Goal: Navigation & Orientation: Find specific page/section

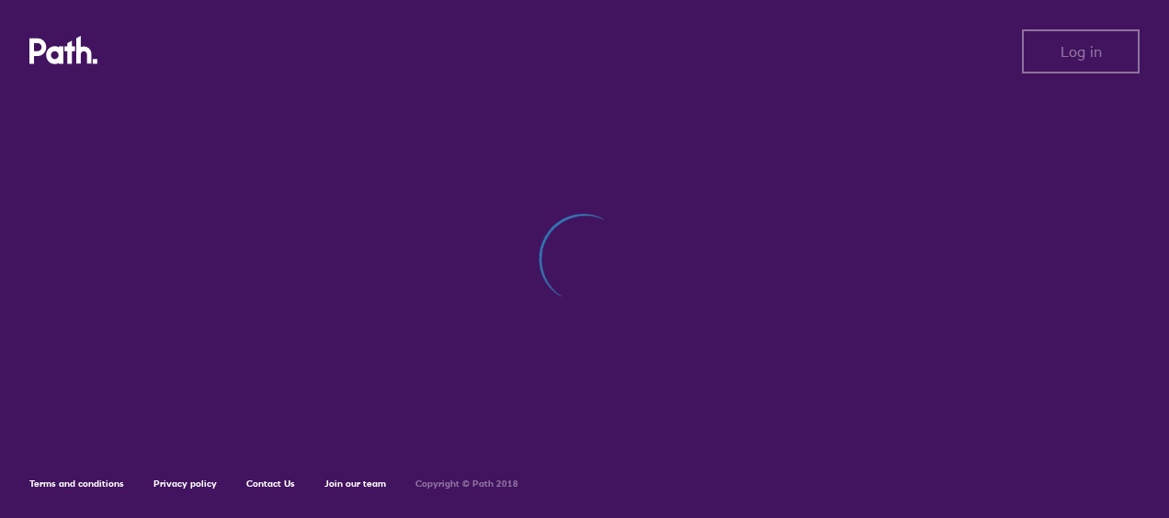
click at [1111, 232] on div at bounding box center [584, 269] width 1110 height 350
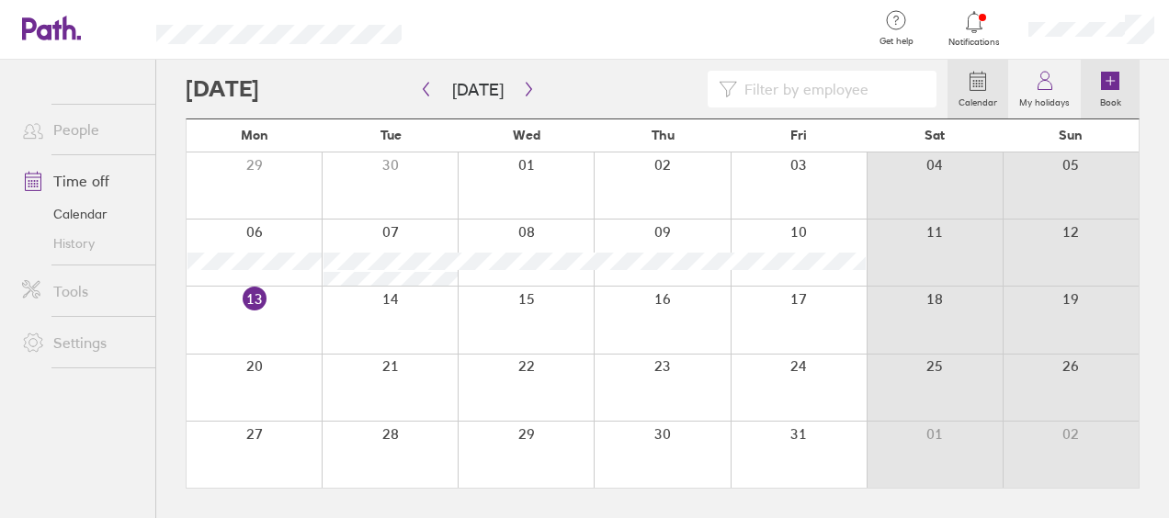
click at [1114, 96] on label "Book" at bounding box center [1110, 100] width 43 height 17
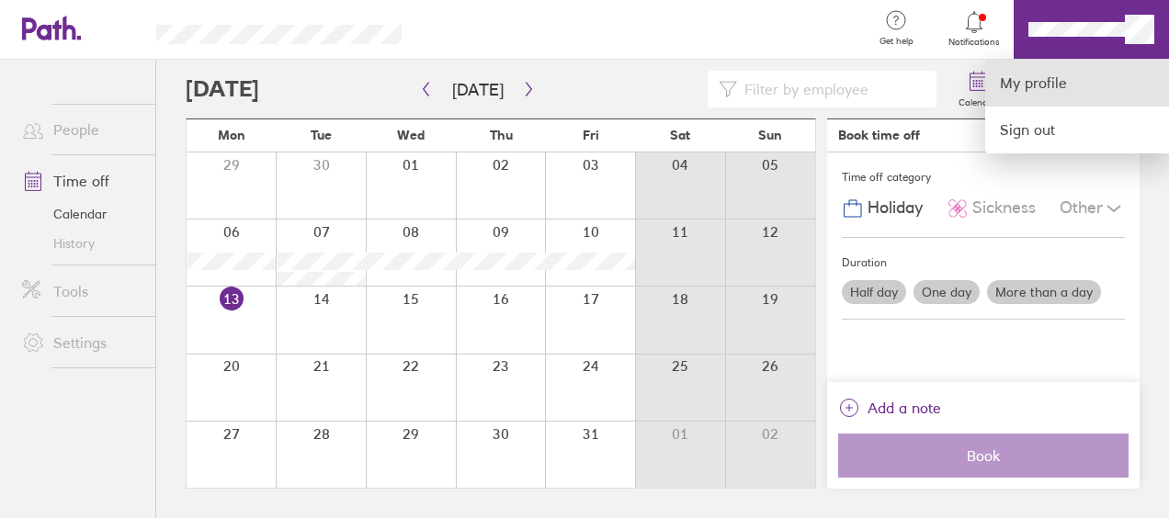
click at [1057, 93] on link "My profile" at bounding box center [1077, 83] width 184 height 47
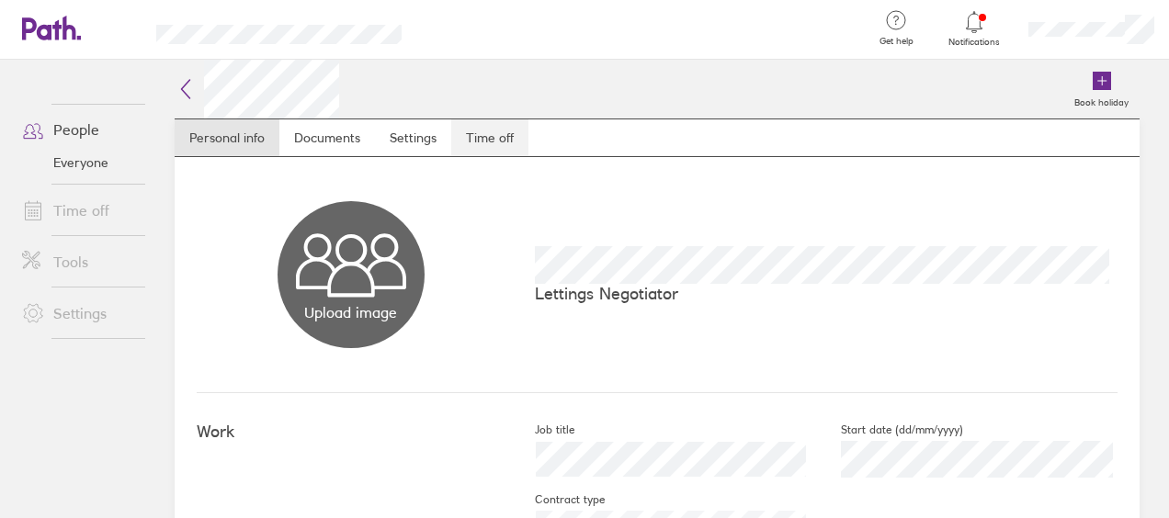
click at [476, 145] on link "Time off" at bounding box center [489, 137] width 77 height 37
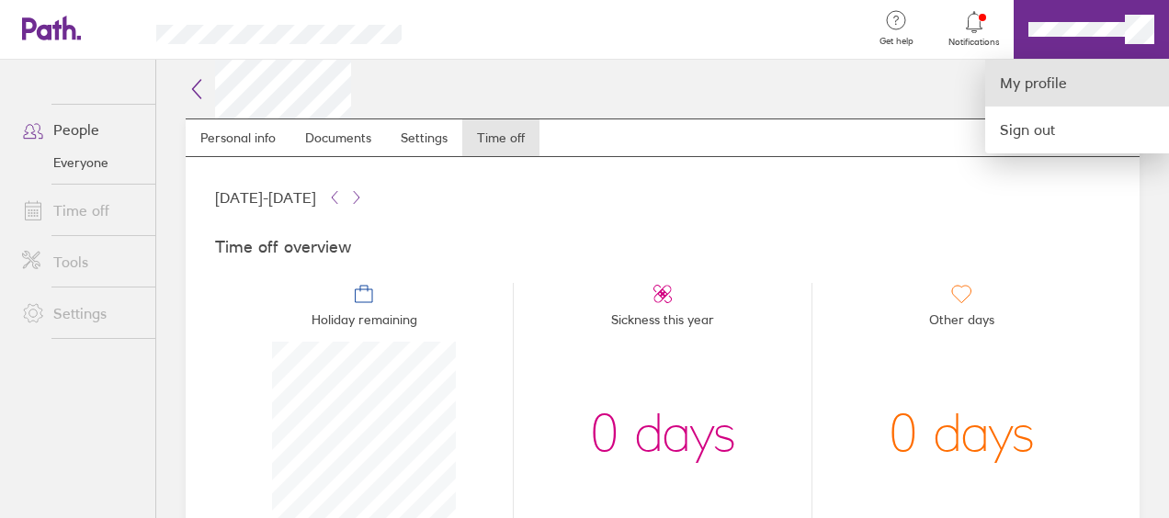
click at [1009, 87] on link "My profile" at bounding box center [1077, 83] width 184 height 47
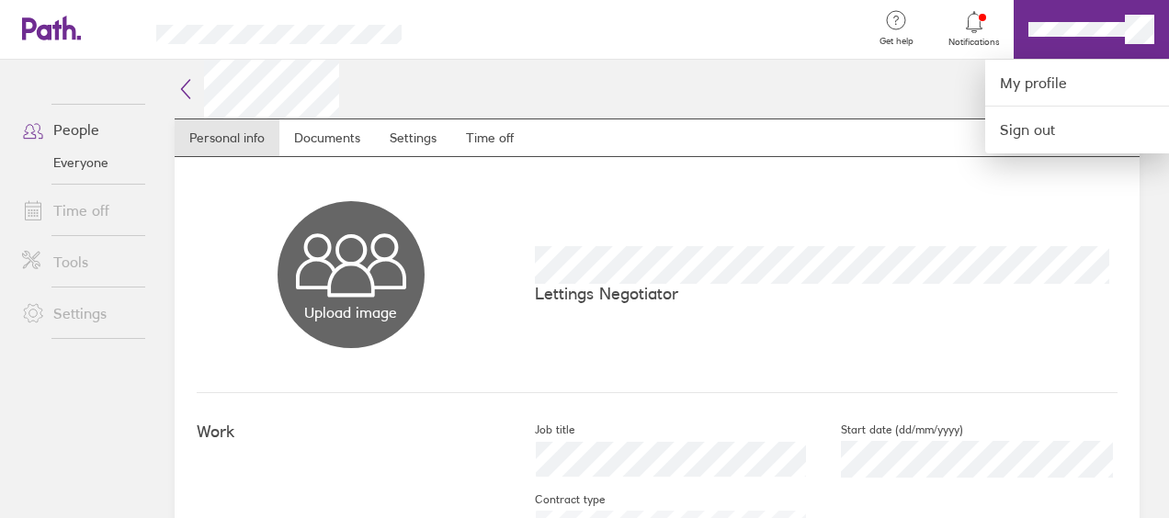
click at [522, 134] on div at bounding box center [584, 259] width 1169 height 518
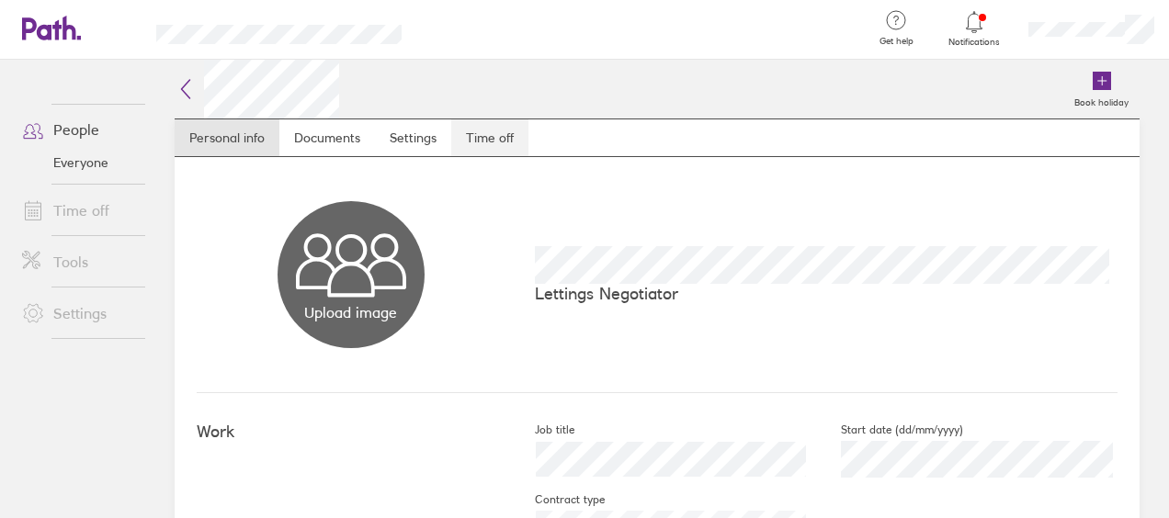
click at [520, 134] on link "Time off" at bounding box center [489, 137] width 77 height 37
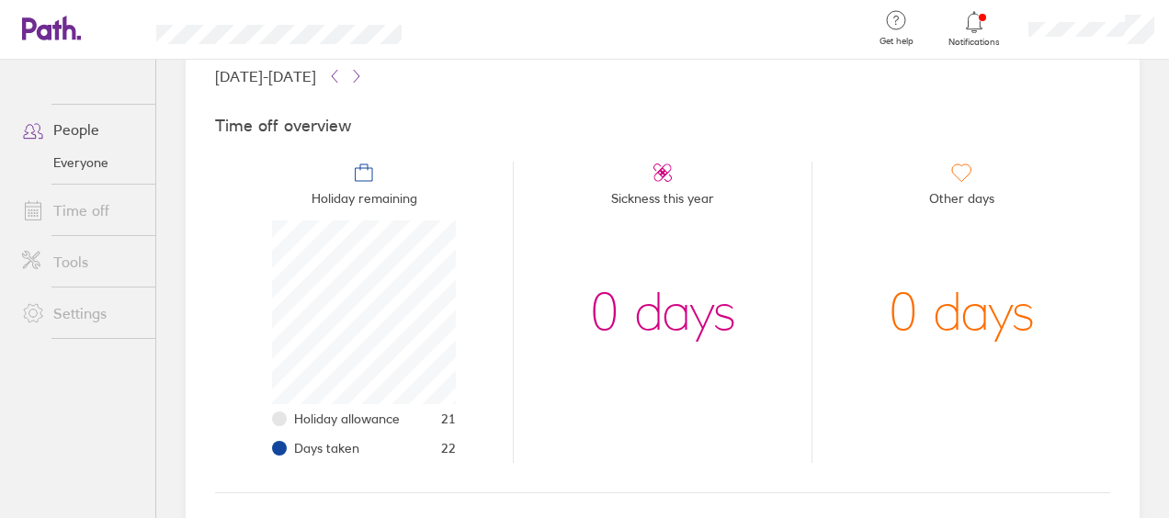
scroll to position [215, 0]
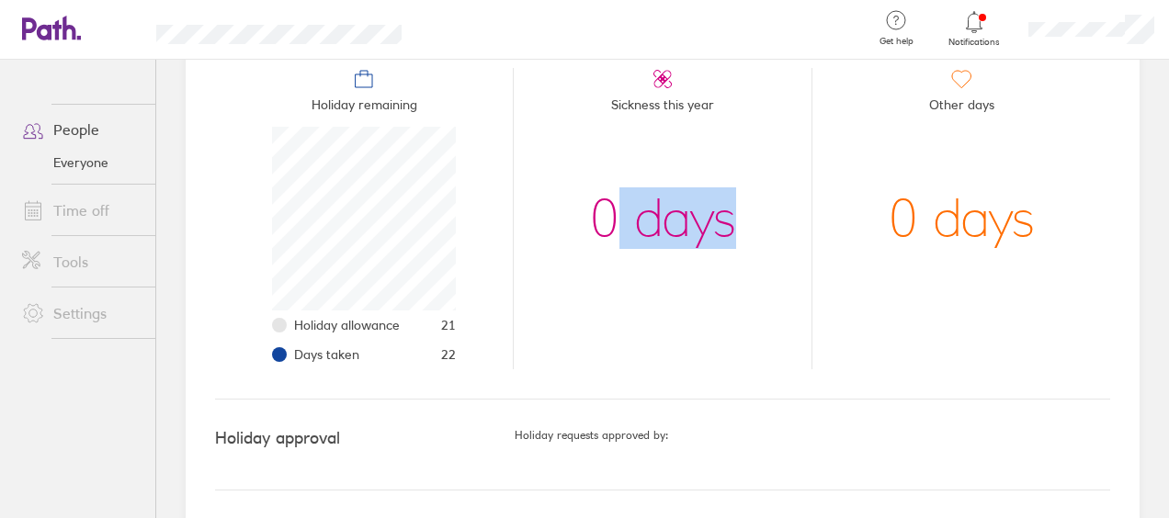
drag, startPoint x: 764, startPoint y: 240, endPoint x: 608, endPoint y: 235, distance: 156.3
click at [608, 235] on li "Sickness this year 0 days" at bounding box center [662, 218] width 299 height 301
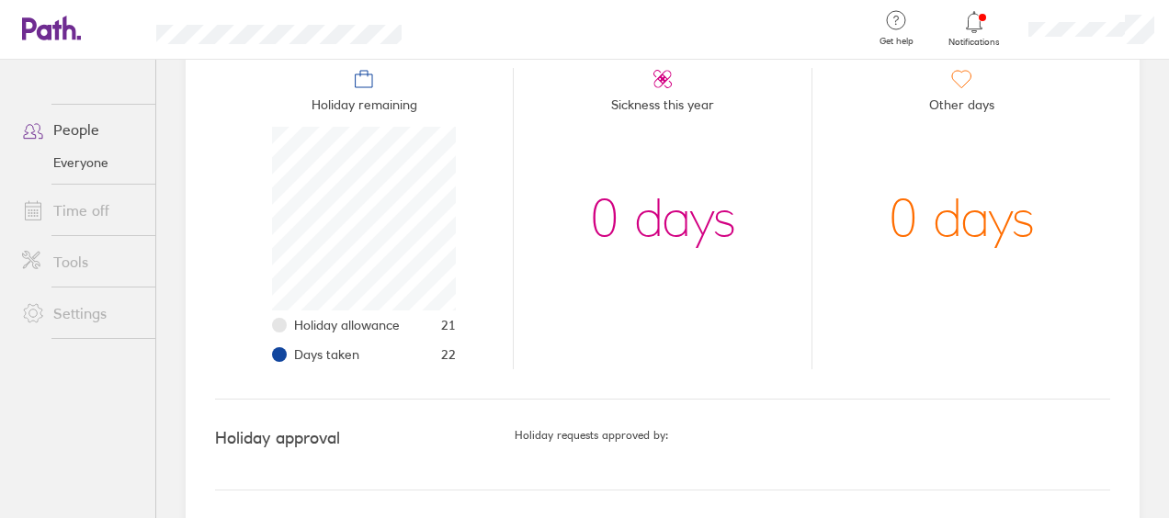
drag, startPoint x: 608, startPoint y: 235, endPoint x: 549, endPoint y: 358, distance: 136.4
click at [554, 356] on li "Sickness this year 0 days" at bounding box center [662, 218] width 299 height 301
drag, startPoint x: 457, startPoint y: 357, endPoint x: 436, endPoint y: 355, distance: 21.3
click at [436, 355] on li "Holiday remaining Holiday allowance 21 Days taken 22" at bounding box center [364, 218] width 298 height 301
click at [436, 358] on li "Days taken 22" at bounding box center [375, 354] width 162 height 29
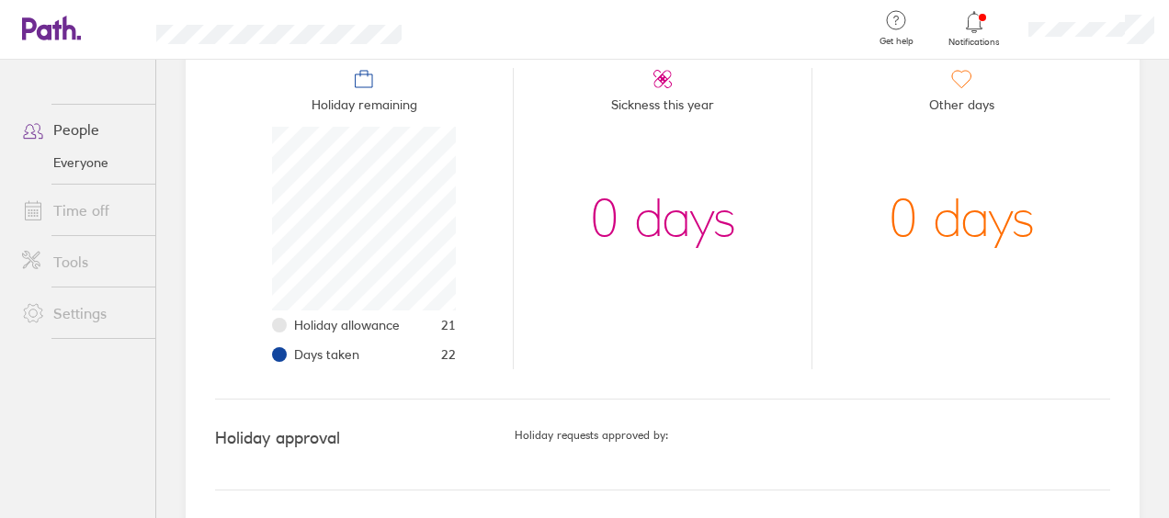
click at [645, 216] on div "0 days" at bounding box center [663, 219] width 146 height 184
drag, startPoint x: 470, startPoint y: 354, endPoint x: 426, endPoint y: 351, distance: 44.2
click at [426, 351] on li "Holiday remaining Holiday allowance 21 Days taken 22" at bounding box center [364, 218] width 298 height 301
drag, startPoint x: 426, startPoint y: 351, endPoint x: 538, endPoint y: 364, distance: 111.9
click at [538, 364] on li "Sickness this year 0 days" at bounding box center [662, 218] width 299 height 301
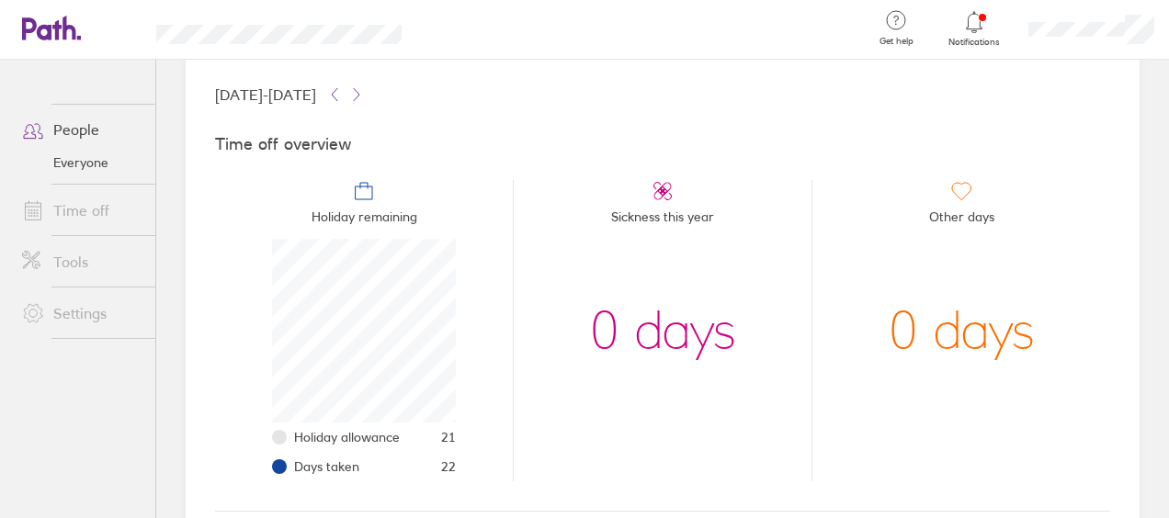
scroll to position [0, 0]
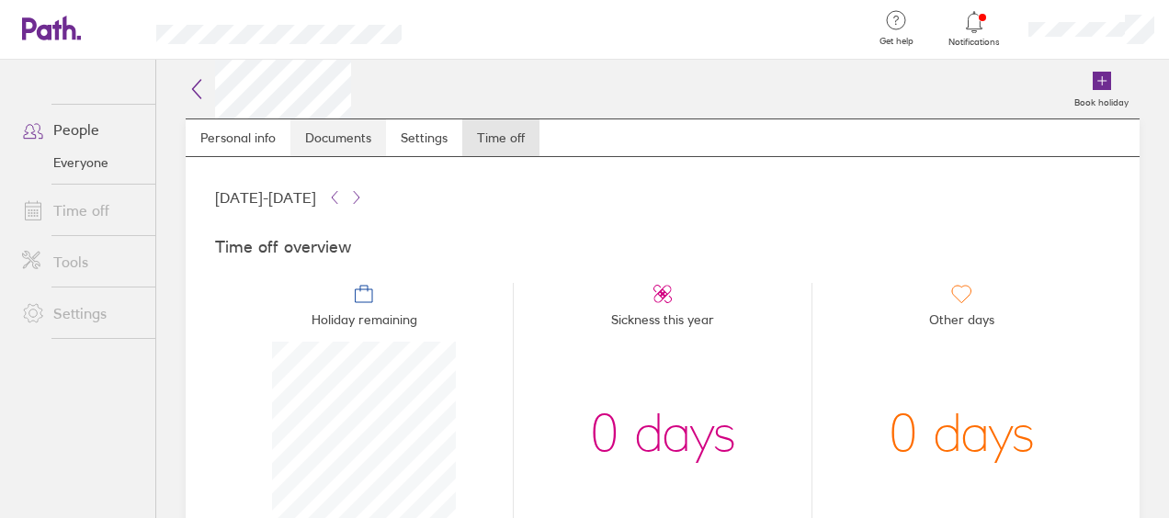
click at [349, 134] on link "Documents" at bounding box center [338, 137] width 96 height 37
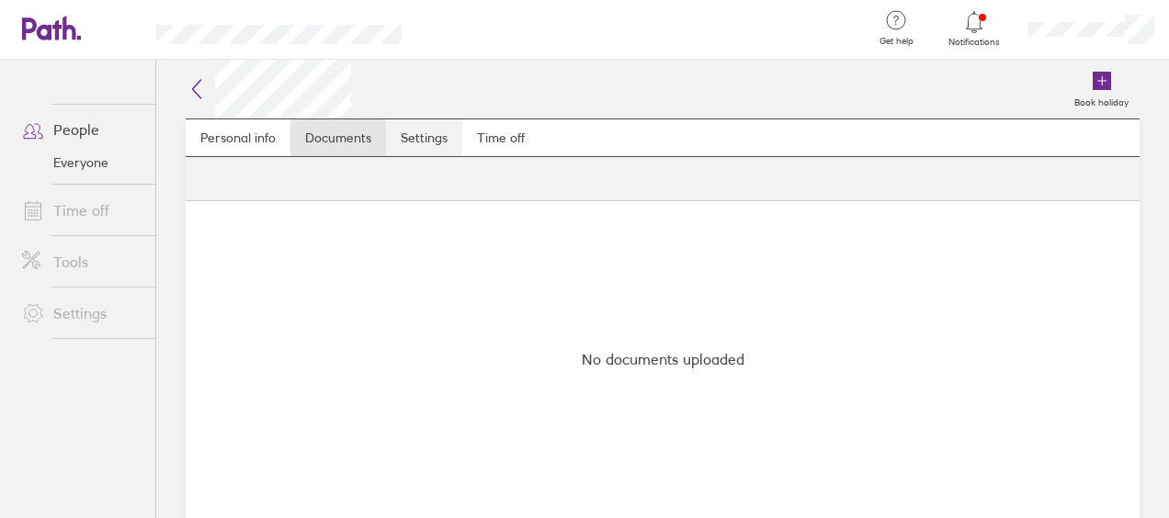
click at [428, 154] on link "Settings" at bounding box center [424, 137] width 76 height 37
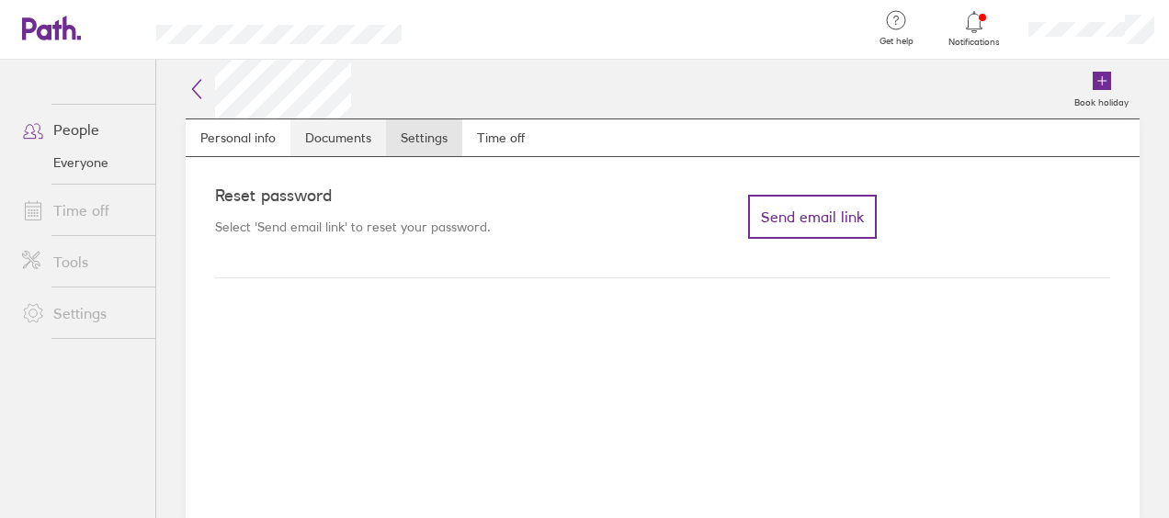
click at [294, 140] on link "Documents" at bounding box center [338, 137] width 96 height 37
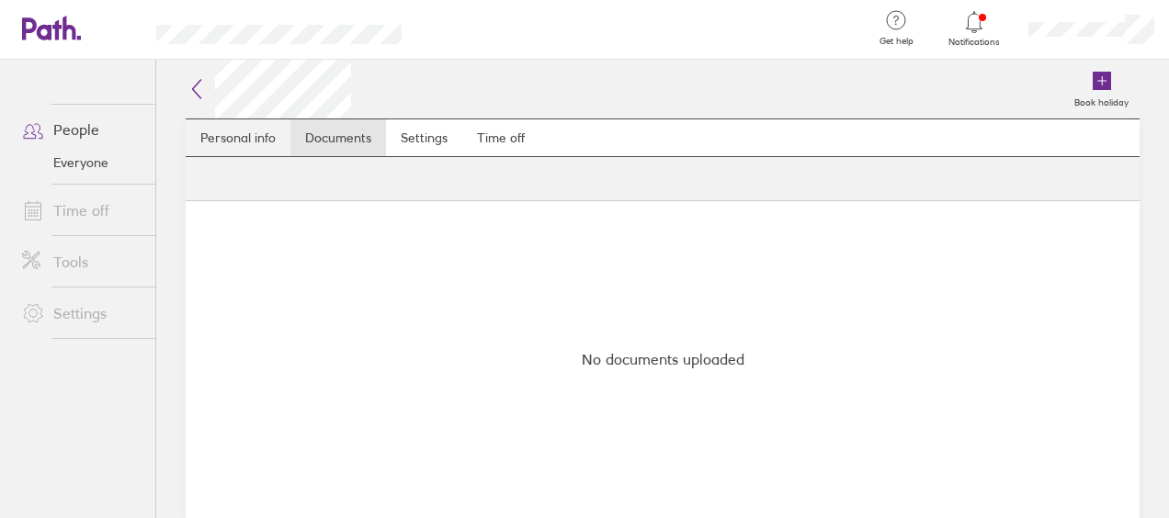
click at [278, 140] on link "Personal info" at bounding box center [238, 137] width 105 height 37
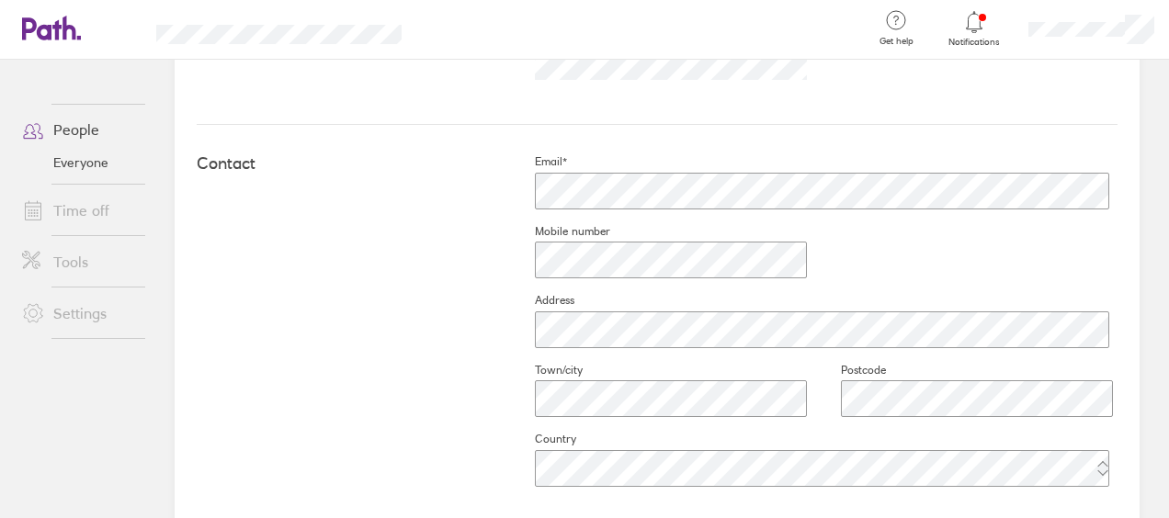
scroll to position [986, 0]
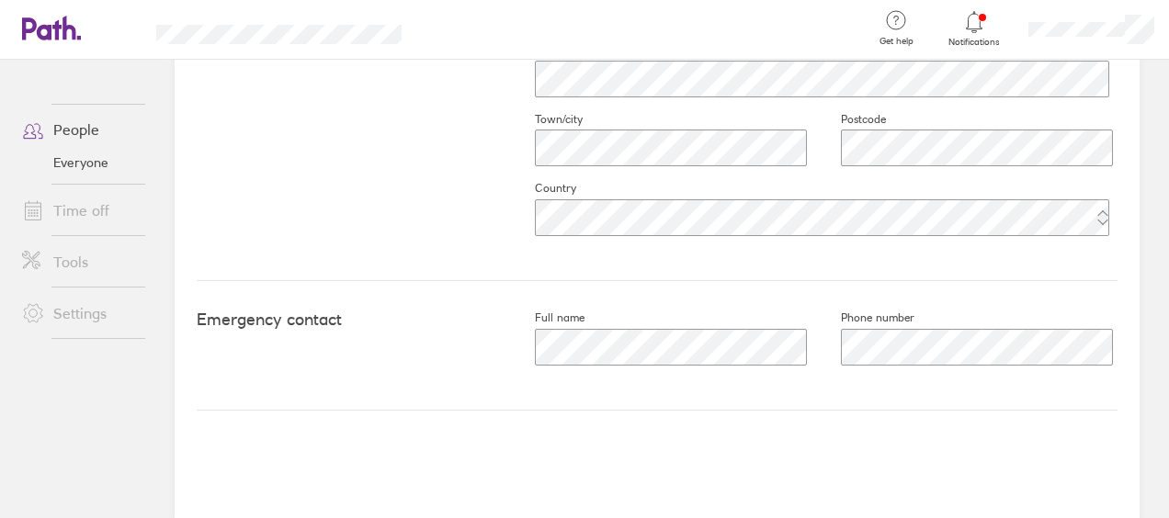
click at [57, 127] on link "People" at bounding box center [81, 129] width 148 height 37
